Goal: Information Seeking & Learning: Learn about a topic

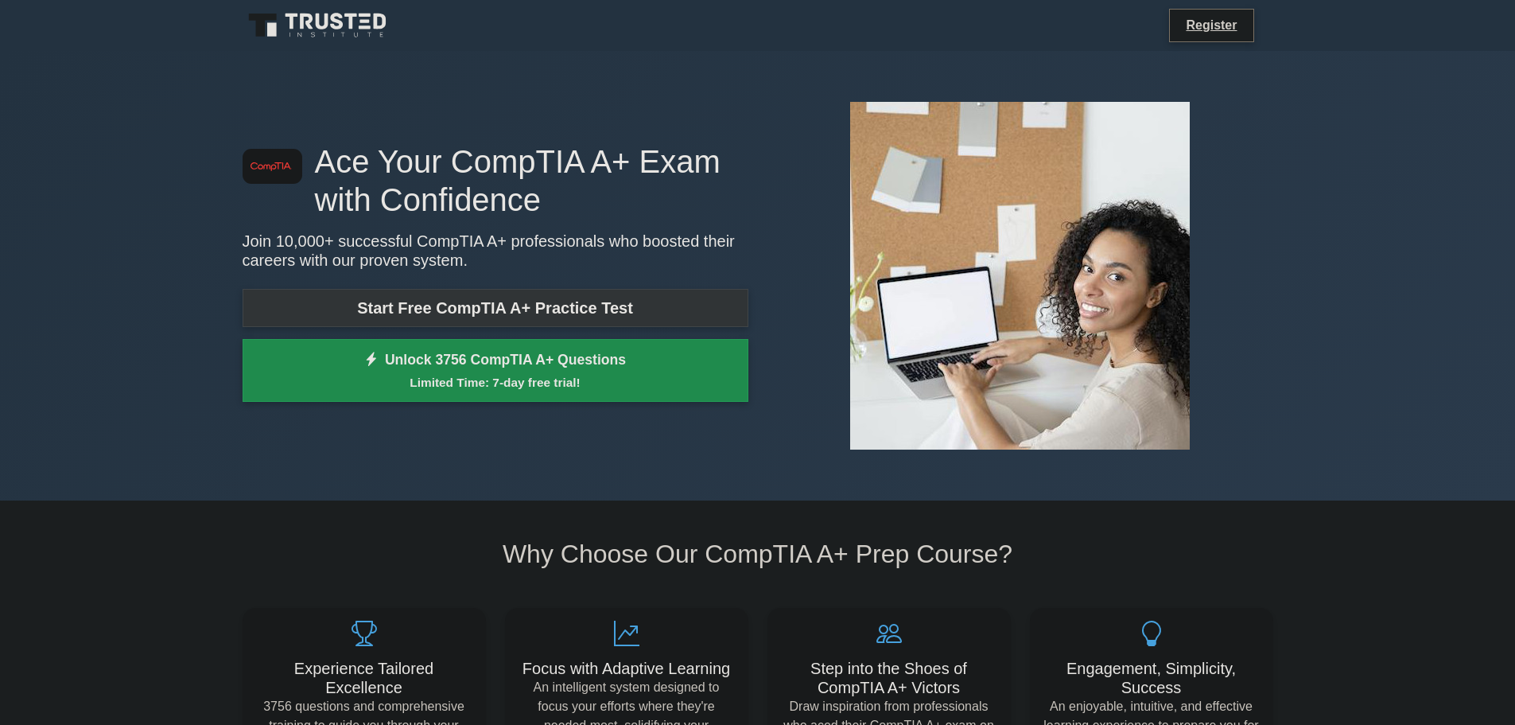
click at [428, 311] on link "Start Free CompTIA A+ Practice Test" at bounding box center [496, 308] width 506 height 38
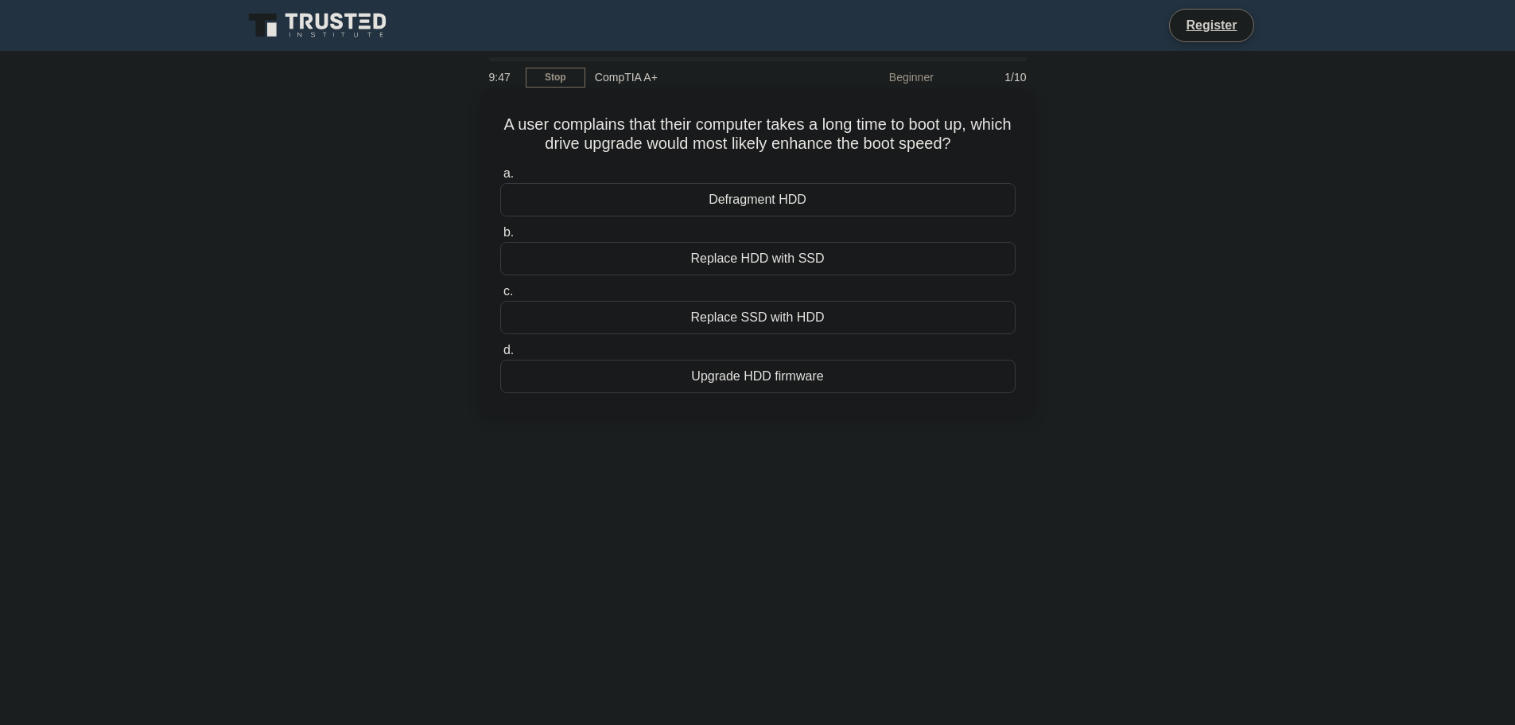
click at [725, 271] on div "Replace HDD with SSD" at bounding box center [757, 258] width 515 height 33
click at [500, 238] on input "b. Replace HDD with SSD" at bounding box center [500, 232] width 0 height 10
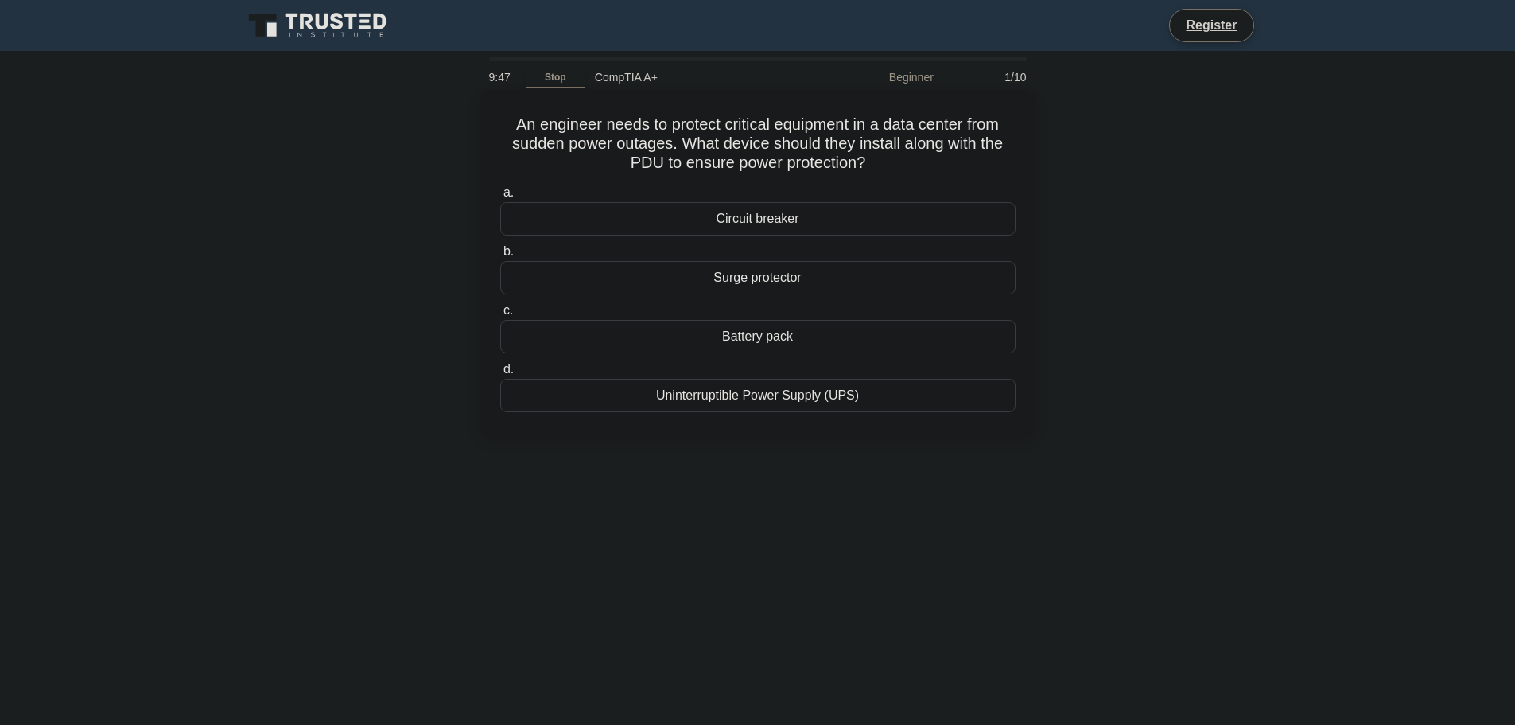
click at [729, 262] on label "b. Surge protector" at bounding box center [757, 268] width 515 height 52
click at [500, 257] on input "b. Surge protector" at bounding box center [500, 252] width 0 height 10
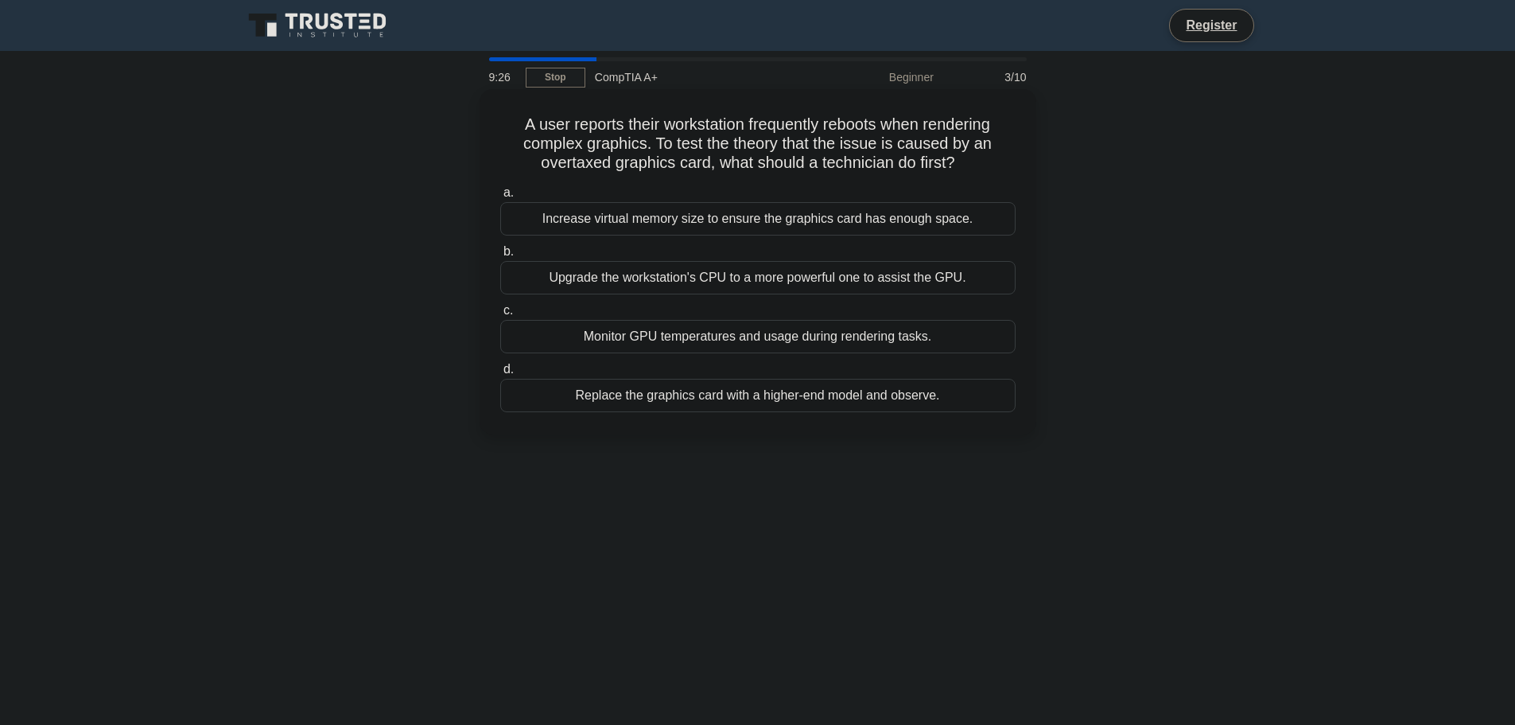
click at [709, 334] on div "Monitor GPU temperatures and usage during rendering tasks." at bounding box center [757, 336] width 515 height 33
click at [500, 316] on input "c. Monitor GPU temperatures and usage during rendering tasks." at bounding box center [500, 310] width 0 height 10
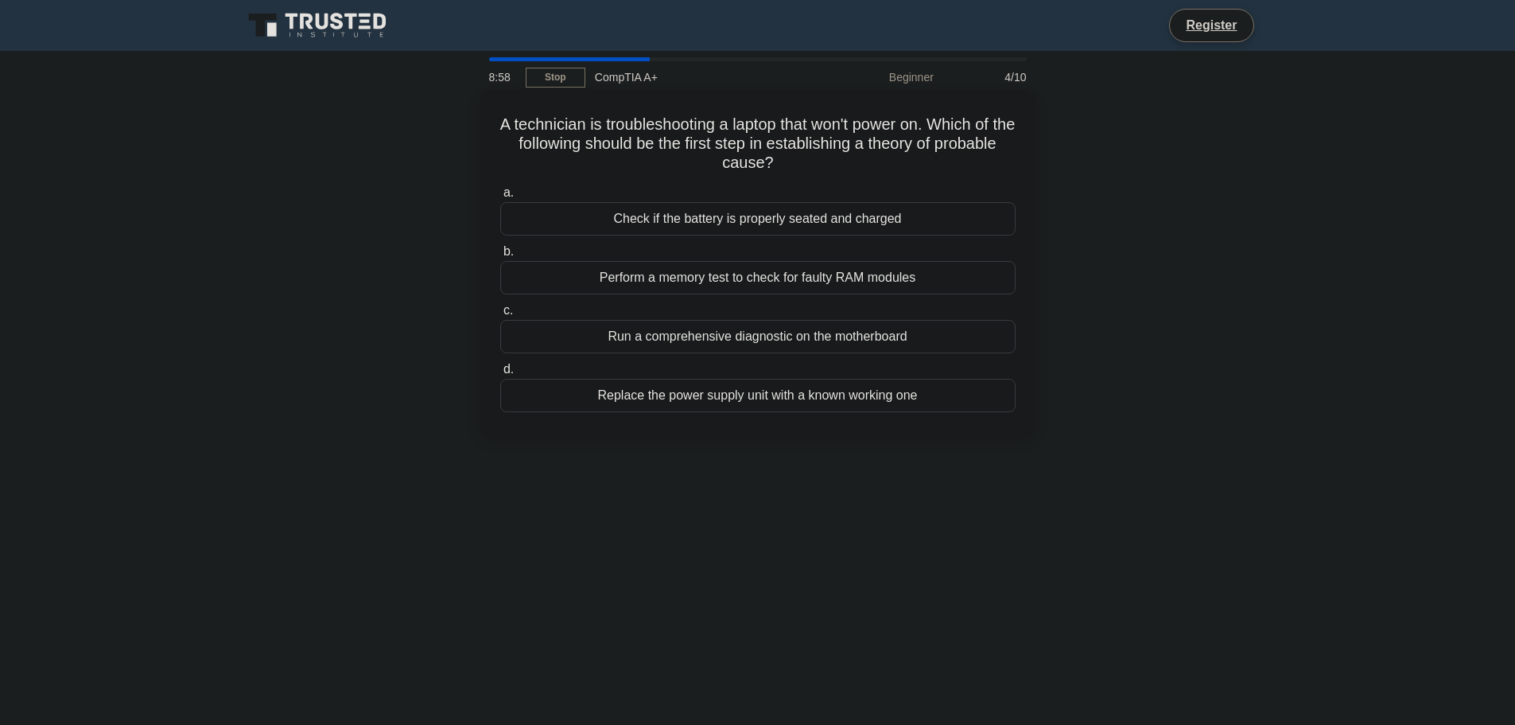
click at [704, 217] on div "Check if the battery is properly seated and charged" at bounding box center [757, 218] width 515 height 33
click at [500, 198] on input "a. Check if the battery is properly seated and charged" at bounding box center [500, 193] width 0 height 10
click at [806, 283] on div "Roll back to the previous driver version" at bounding box center [757, 277] width 515 height 33
click at [500, 257] on input "b. Roll back to the previous driver version" at bounding box center [500, 252] width 0 height 10
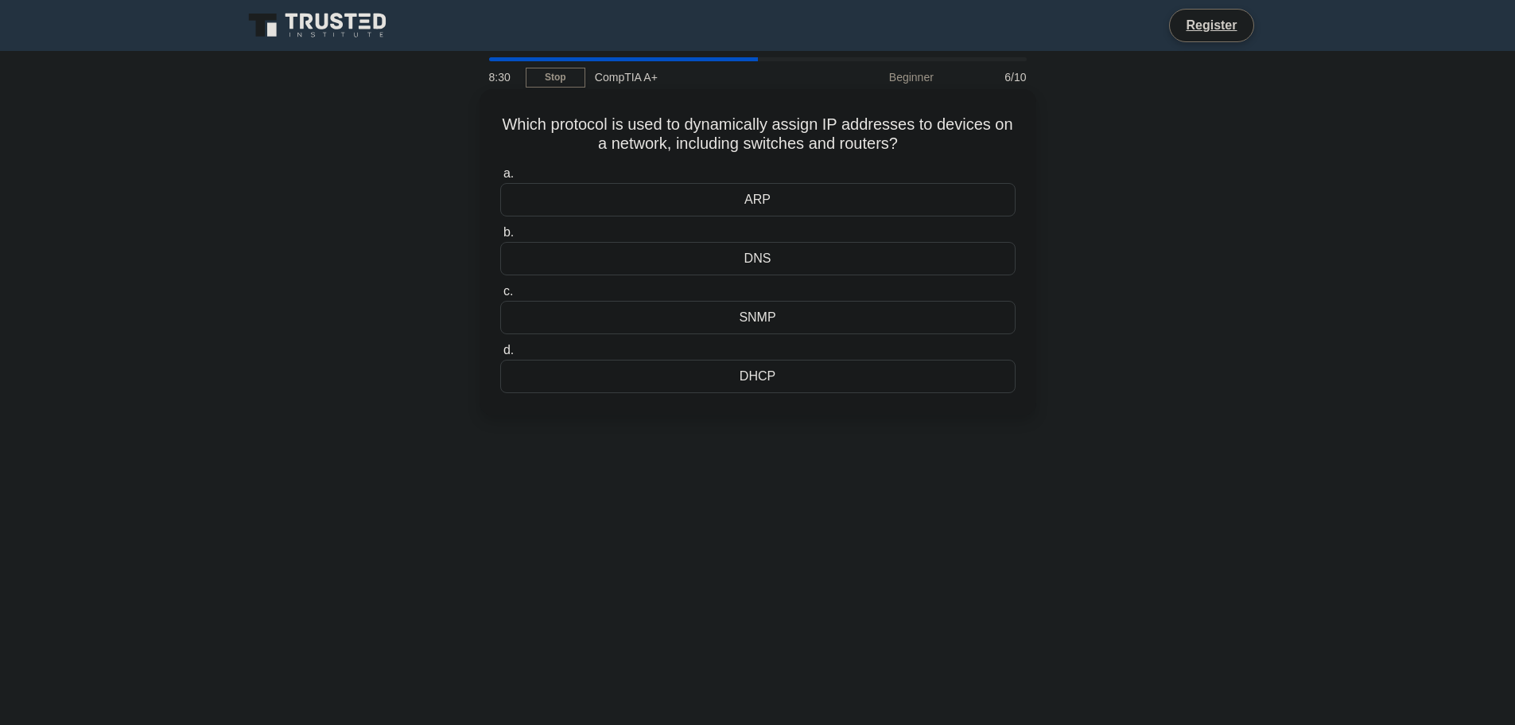
click at [757, 371] on div "DHCP" at bounding box center [757, 375] width 515 height 33
click at [500, 356] on input "d. DHCP" at bounding box center [500, 350] width 0 height 10
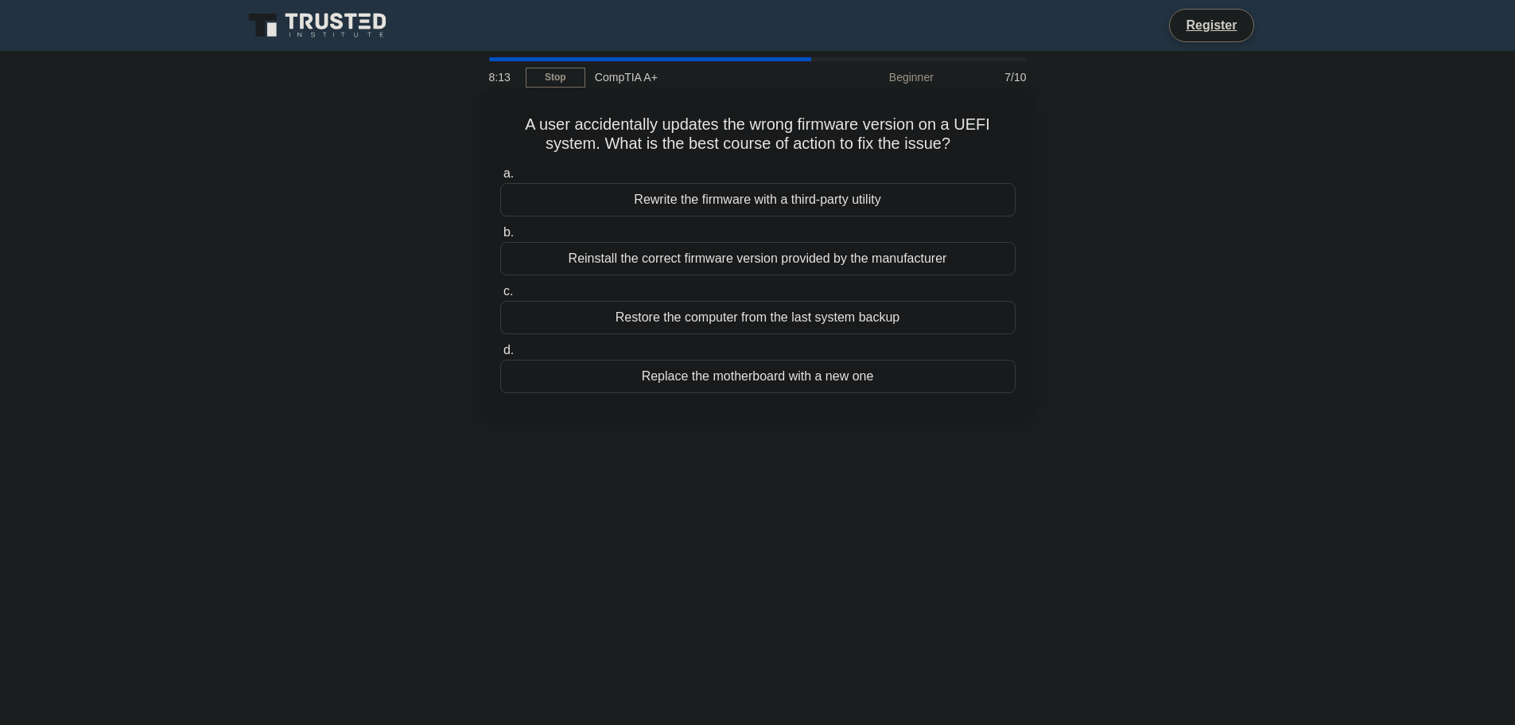
click at [748, 262] on div "Reinstall the correct firmware version provided by the manufacturer" at bounding box center [757, 258] width 515 height 33
click at [500, 238] on input "b. Reinstall the correct firmware version provided by the manufacturer" at bounding box center [500, 232] width 0 height 10
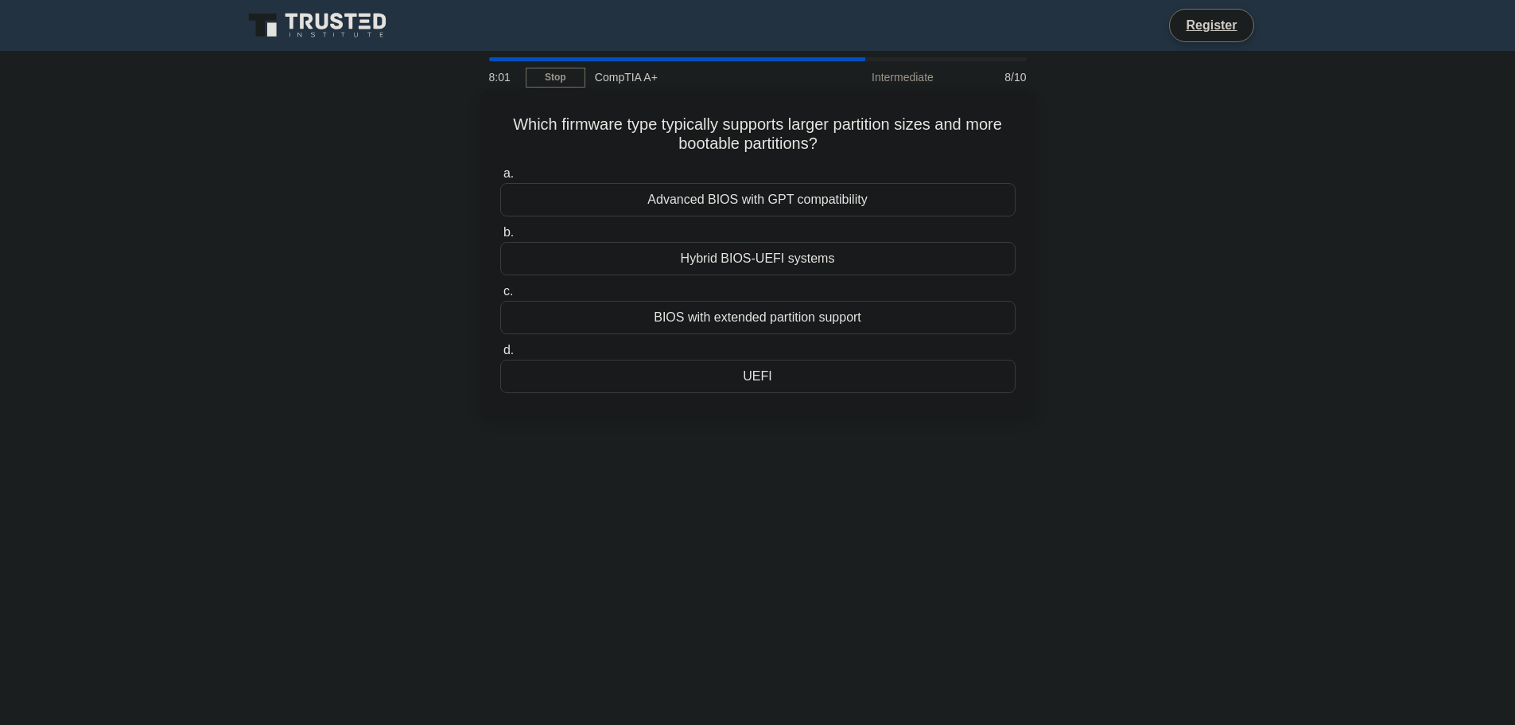
click at [749, 375] on div "UEFI" at bounding box center [757, 375] width 515 height 33
click at [500, 356] on input "d. UEFI" at bounding box center [500, 350] width 0 height 10
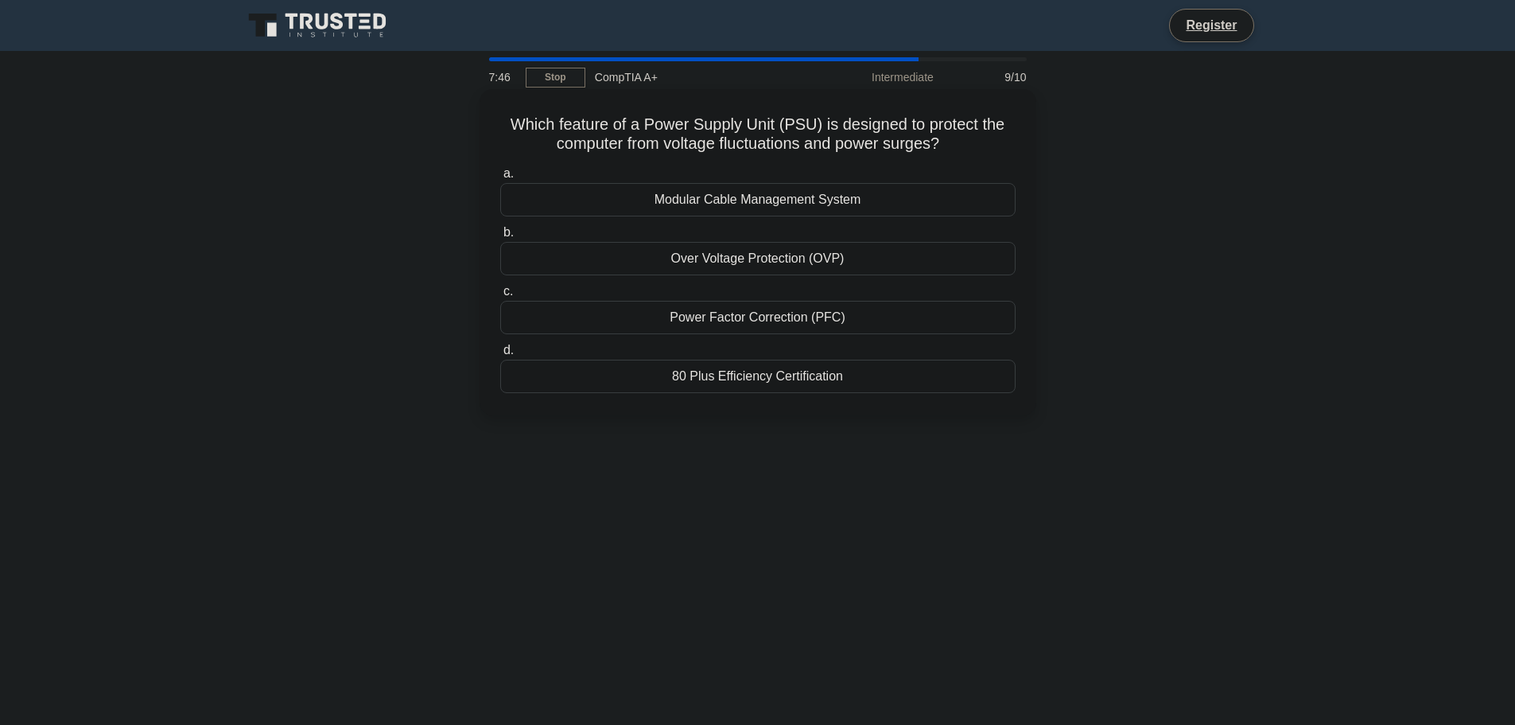
click at [770, 379] on div "80 Plus Efficiency Certification" at bounding box center [757, 375] width 515 height 33
click at [500, 356] on input "d. 80 Plus Efficiency Certification" at bounding box center [500, 350] width 0 height 10
click at [771, 243] on div "Root Detection Policies" at bounding box center [757, 258] width 515 height 33
click at [500, 238] on input "b. Root Detection Policies" at bounding box center [500, 232] width 0 height 10
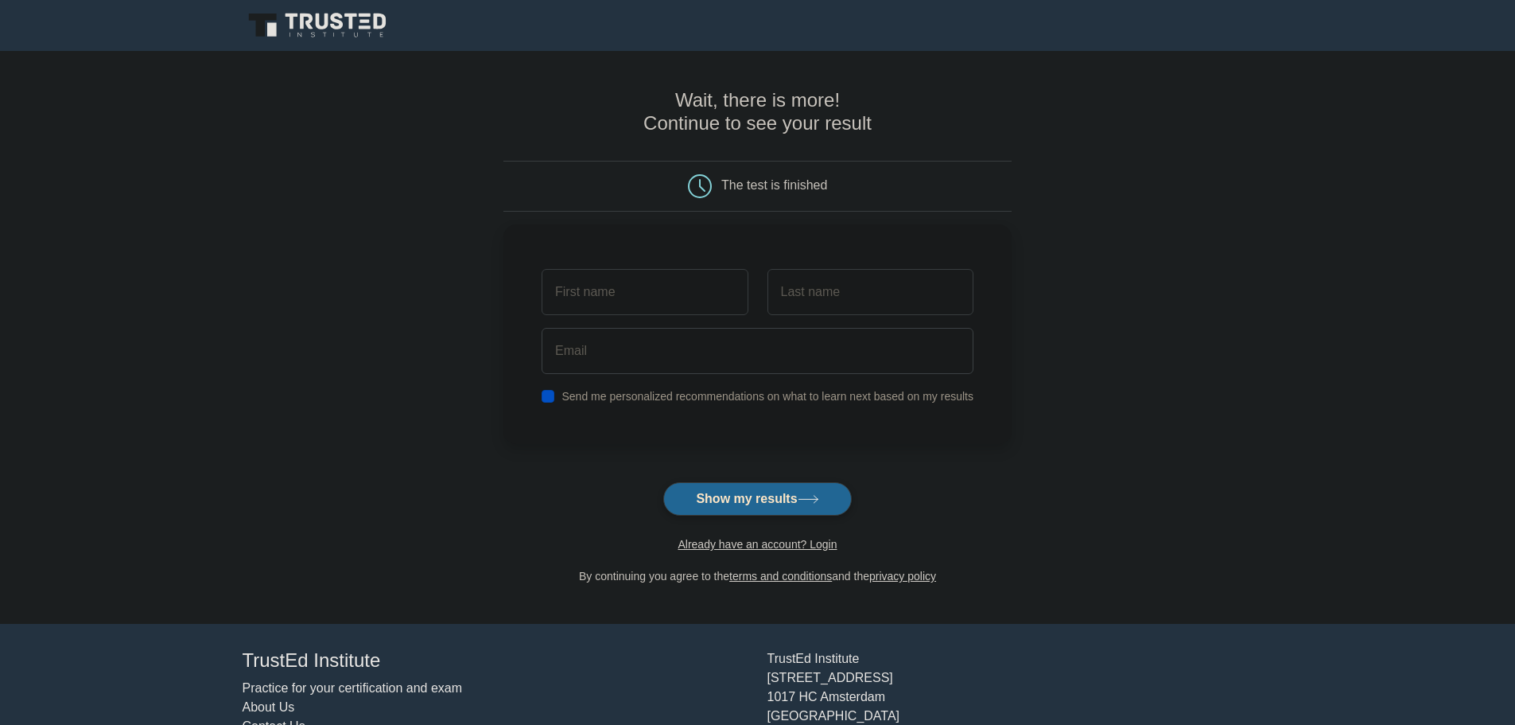
drag, startPoint x: 771, startPoint y: 486, endPoint x: 775, endPoint y: 495, distance: 10.3
click at [771, 492] on button "Show my results" at bounding box center [757, 498] width 188 height 33
type input "asadas"
click at [834, 286] on input "text" at bounding box center [870, 288] width 206 height 46
type input "asdasd"
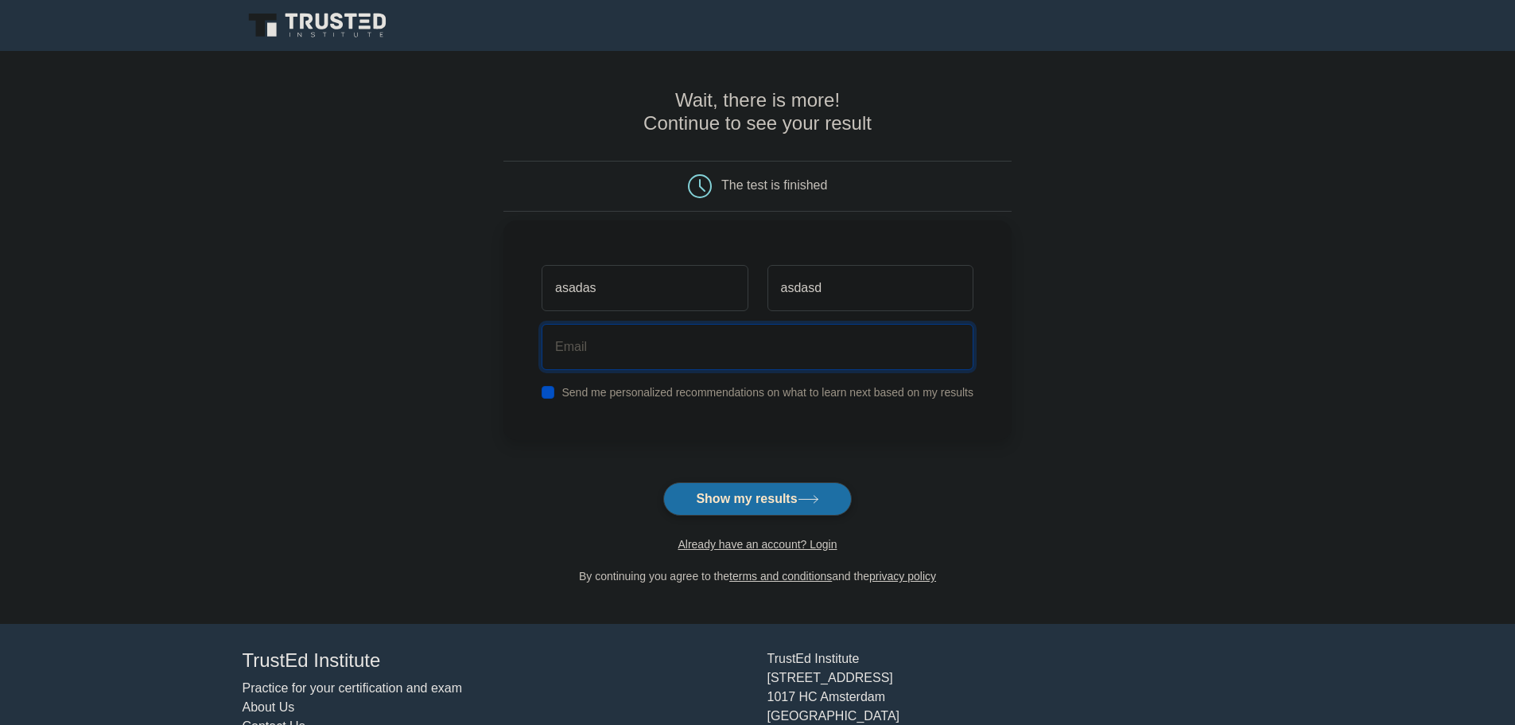
click at [735, 359] on input "email" at bounding box center [758, 347] width 432 height 46
drag, startPoint x: 737, startPoint y: 358, endPoint x: 679, endPoint y: 480, distance: 134.8
click at [692, 406] on div "asadas asdasd asdasdasd@adadas.com Send me personalized recommendations on what…" at bounding box center [757, 334] width 508 height 220
type input "asdasdasd@adadas.com"
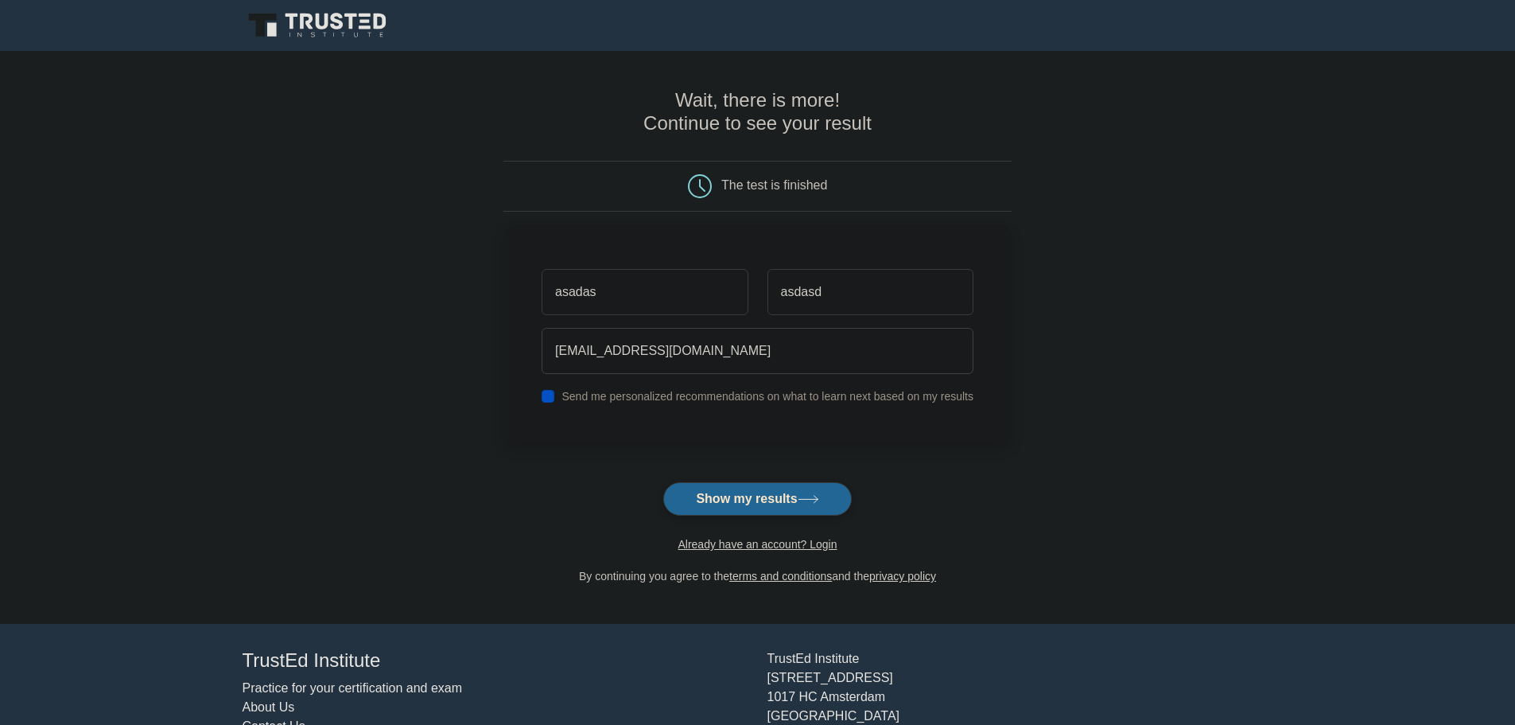
click at [738, 502] on button "Show my results" at bounding box center [757, 498] width 188 height 33
